Goal: Complete application form

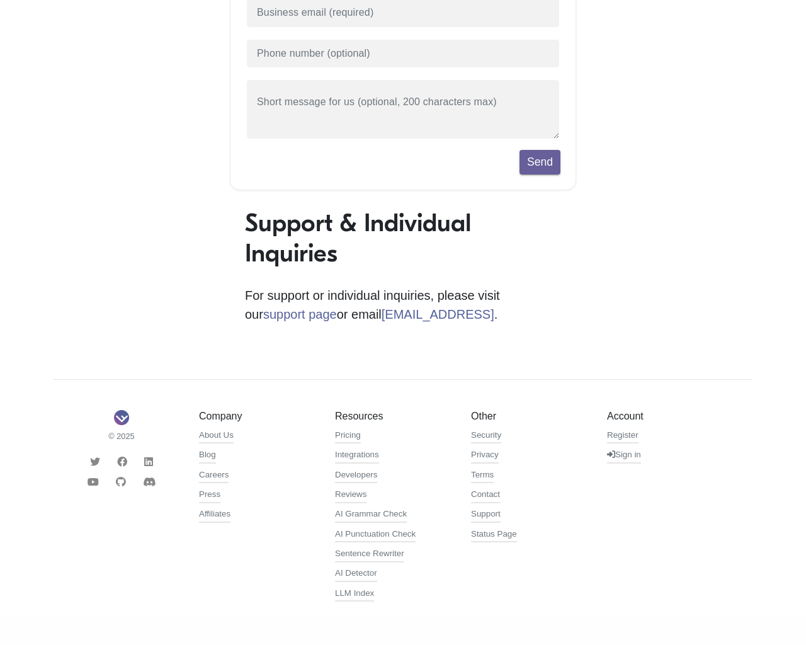
scroll to position [232, 0]
type input "1"
type input "[EMAIL_ADDRESS]"
type input "[PHONE_NUMBER]"
type textarea "20"
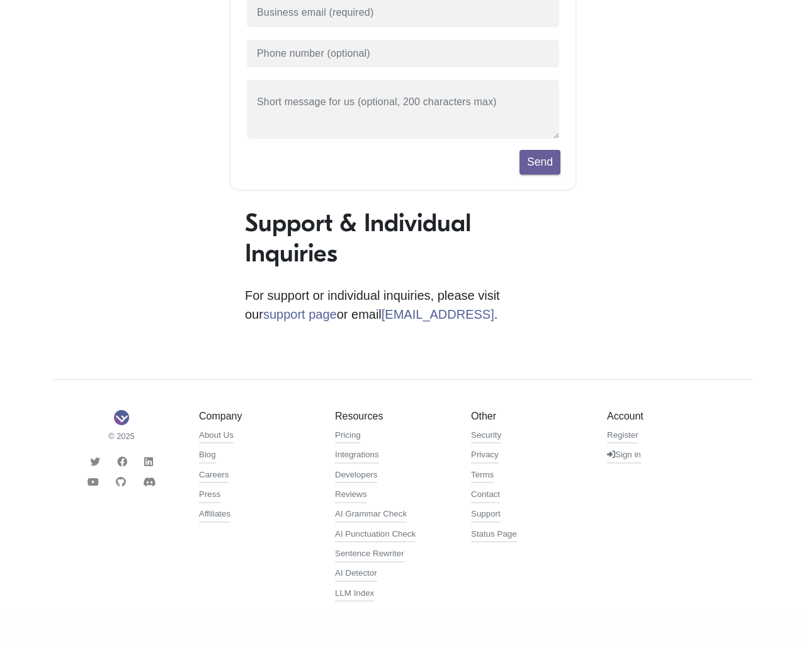
scroll to position [276, 0]
type input "1"
type input "[EMAIL_ADDRESS]"
type input "[PHONE_NUMBER]"
type textarea "20"
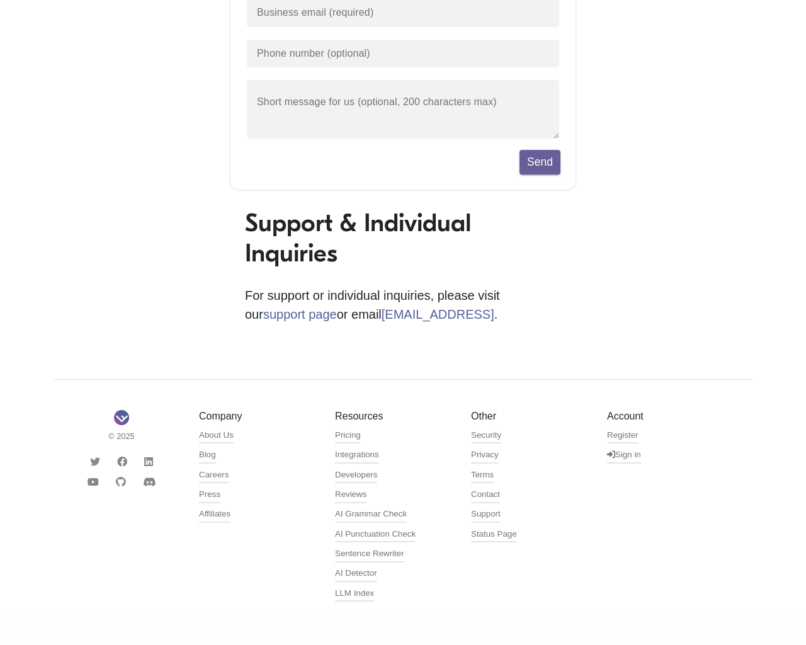
scroll to position [276, 0]
type input "1"
type input "[EMAIL_ADDRESS]"
type input "[PHONE_NUMBER]"
type textarea "20"
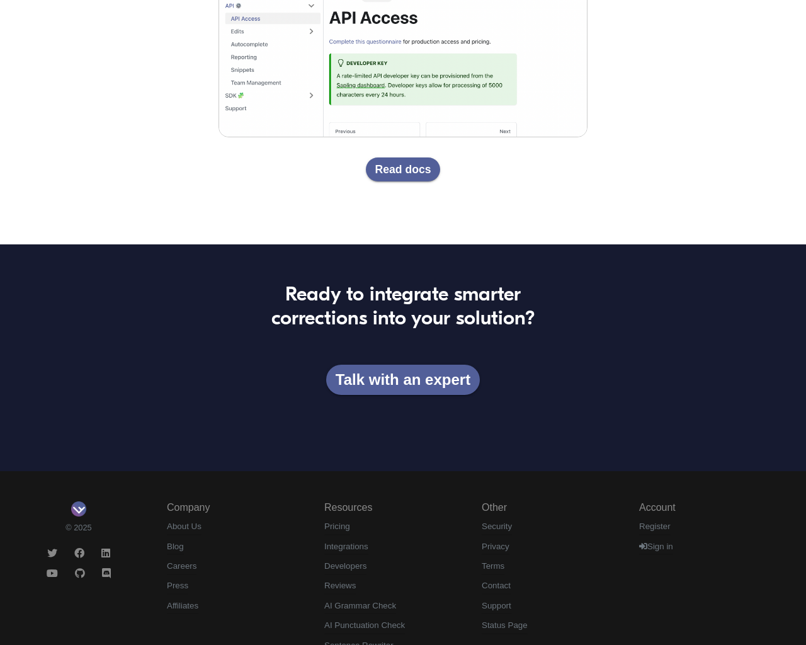
scroll to position [2601, 0]
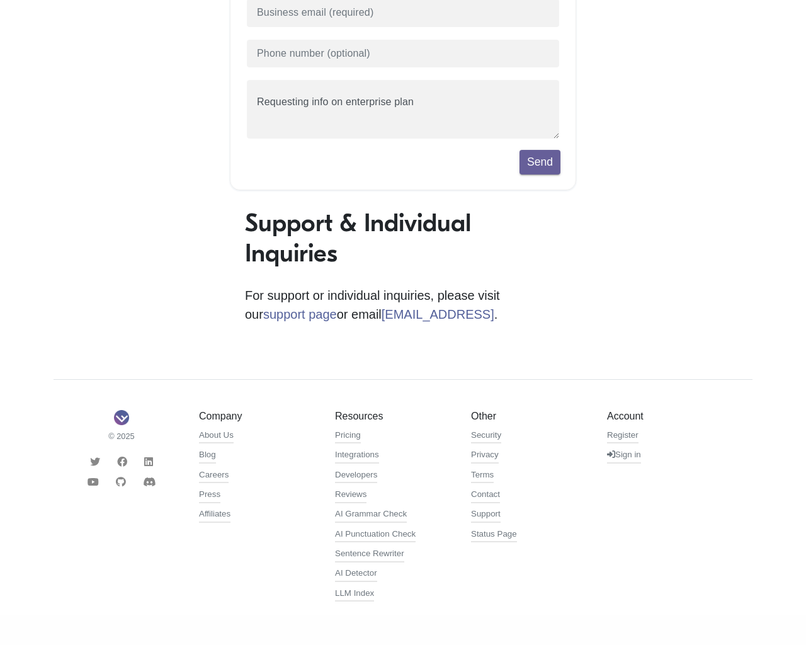
scroll to position [232, 0]
type input "1"
type input "[EMAIL_ADDRESS]"
type input "[PHONE_NUMBER]"
type textarea "20"
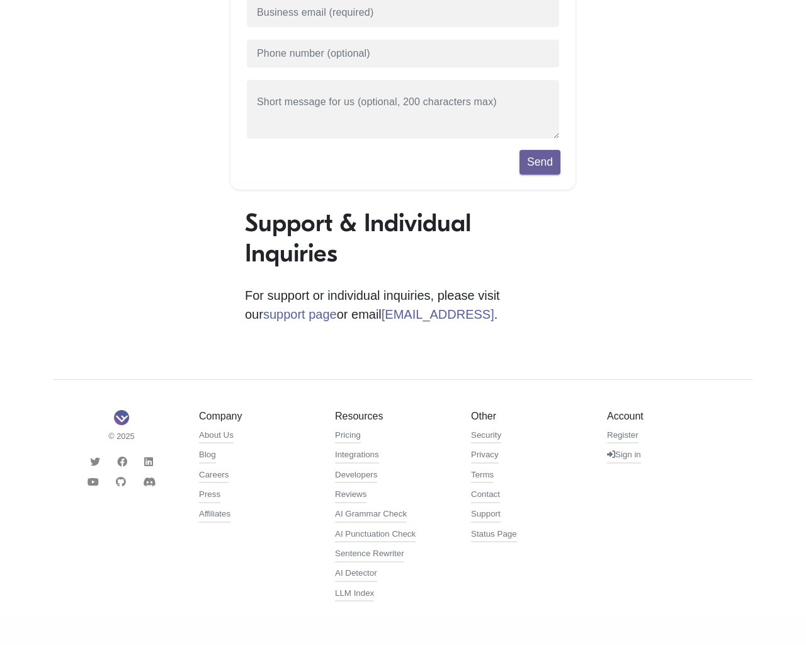
scroll to position [276, 0]
type input "1"
type input "[EMAIL_ADDRESS]"
type input "[PHONE_NUMBER]"
type textarea "20"
